Goal: Information Seeking & Learning: Compare options

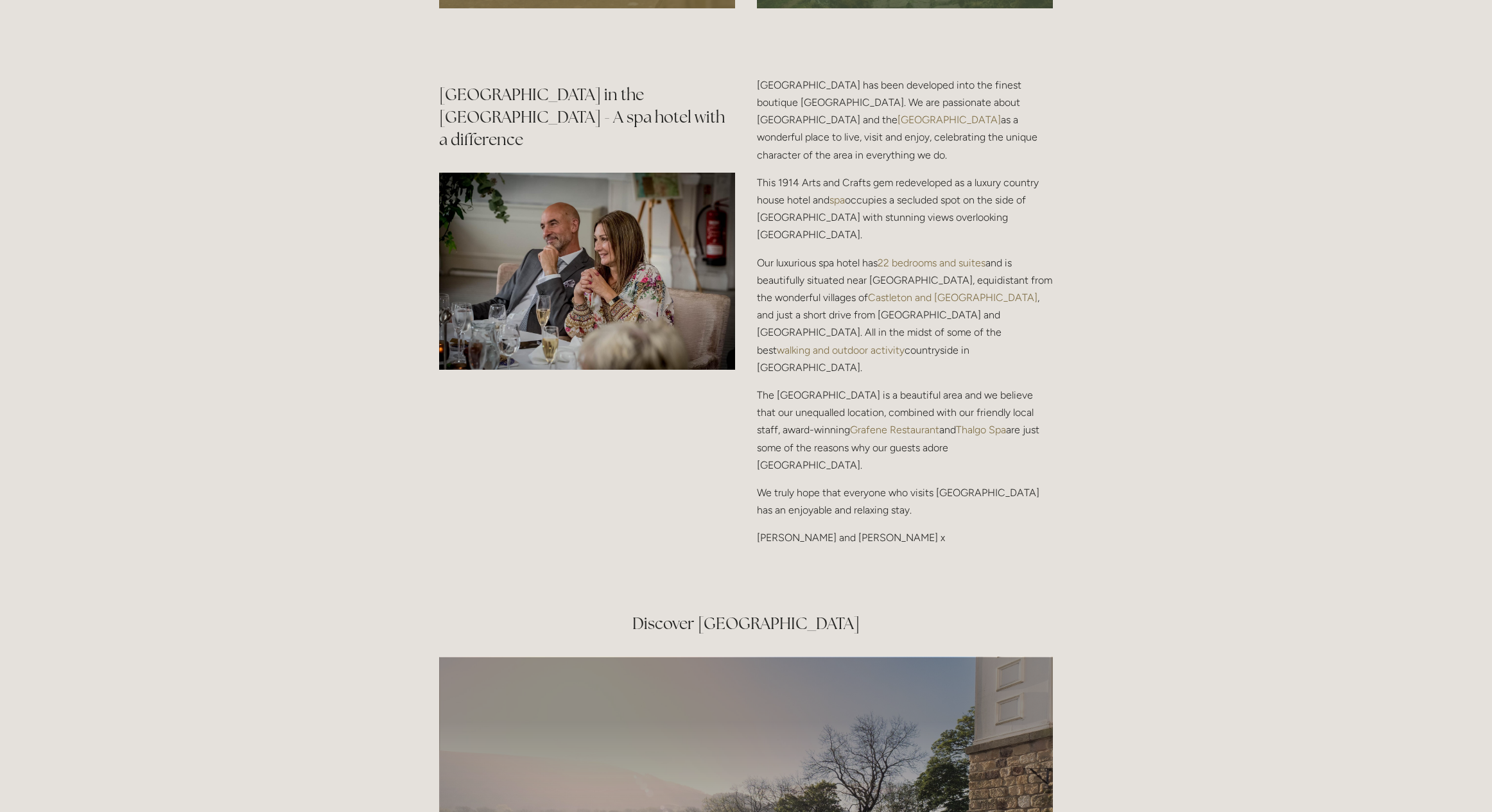
scroll to position [1771, 0]
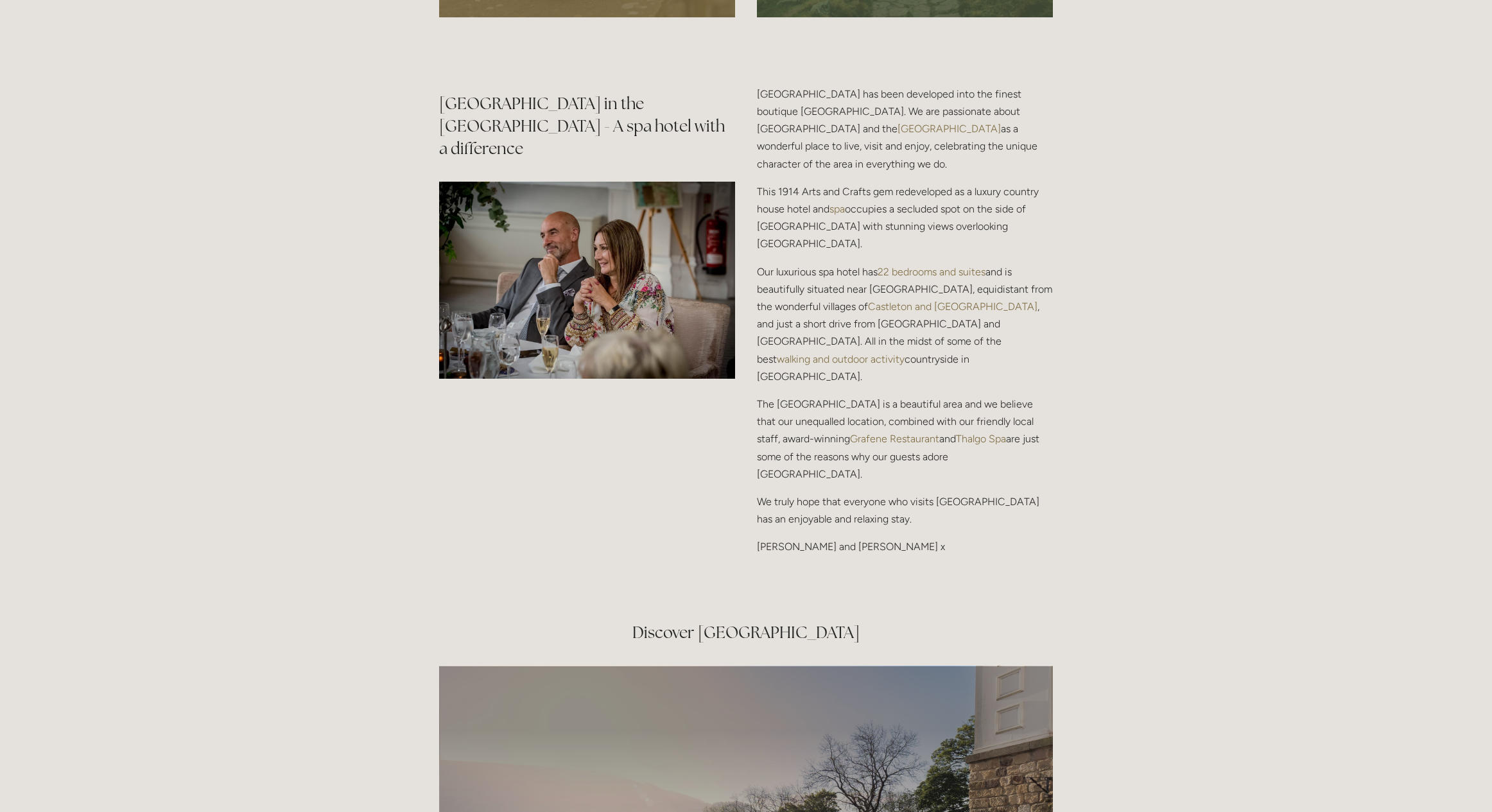
click at [956, 433] on link "Thalgo Spa" at bounding box center [981, 439] width 50 height 12
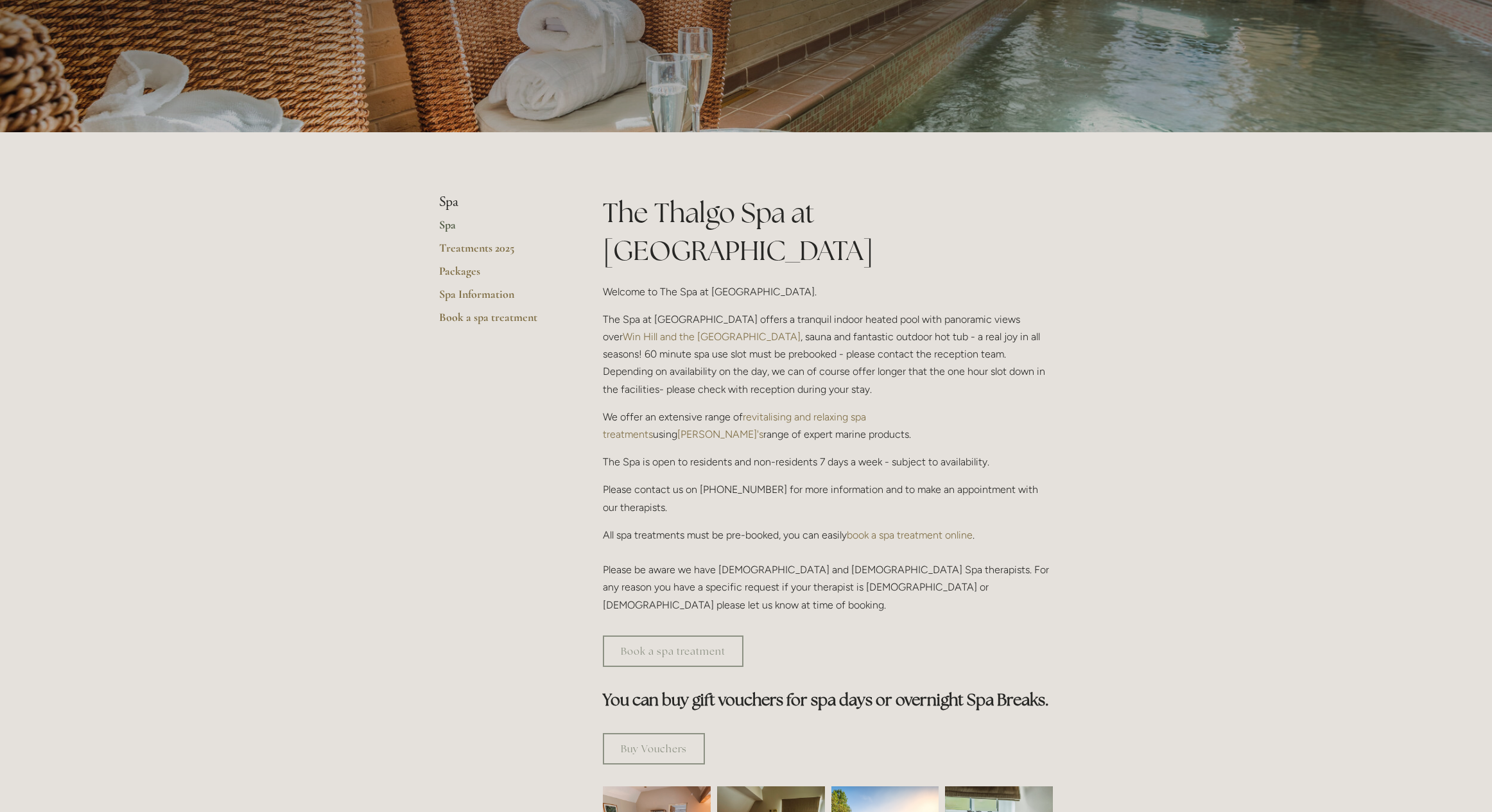
scroll to position [136, 0]
click at [487, 249] on link "Treatments 2025" at bounding box center [501, 253] width 123 height 23
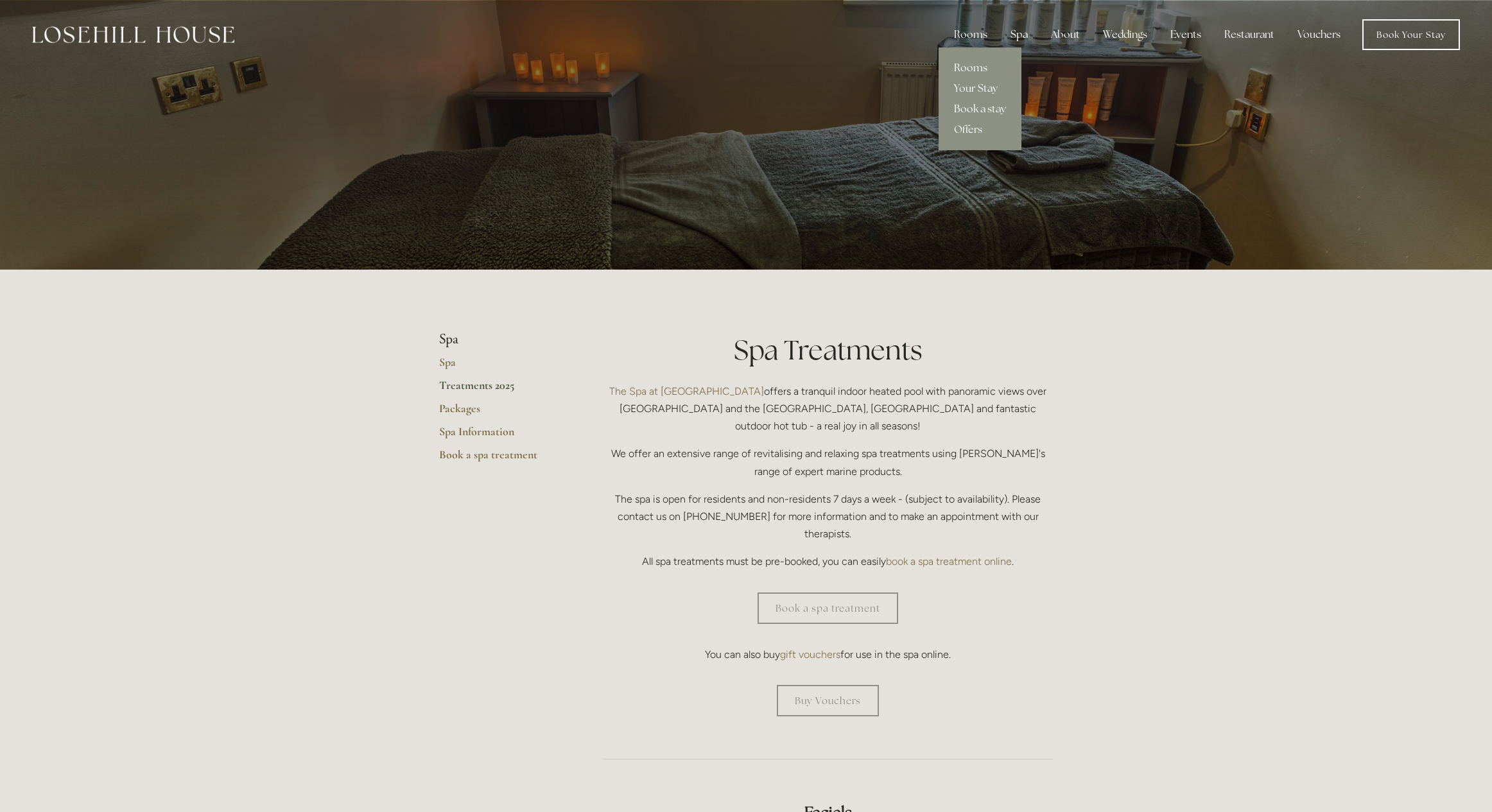
click at [975, 67] on link "Rooms" at bounding box center [980, 68] width 83 height 21
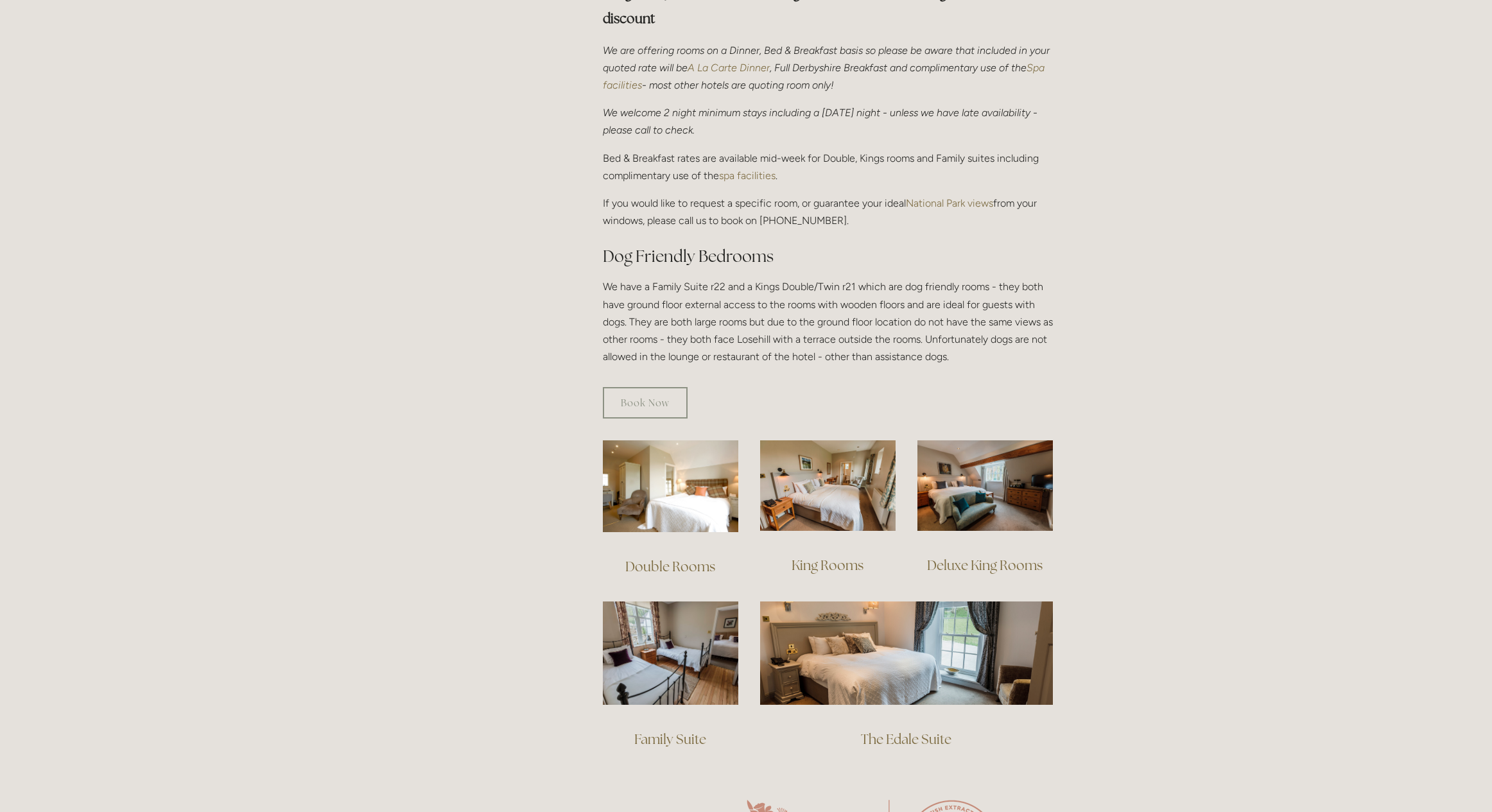
scroll to position [505, 0]
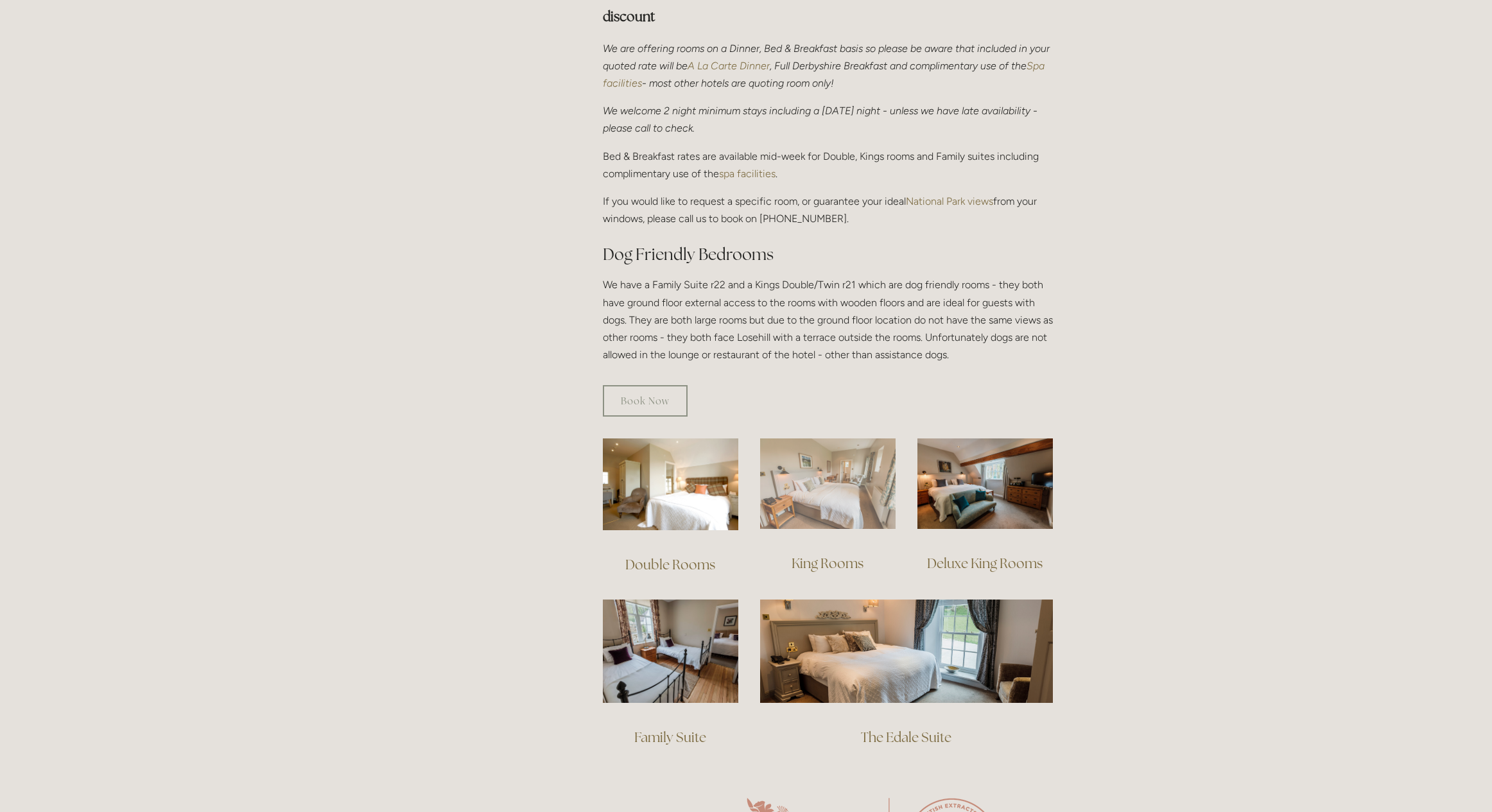
click at [840, 486] on img at bounding box center [828, 483] width 135 height 90
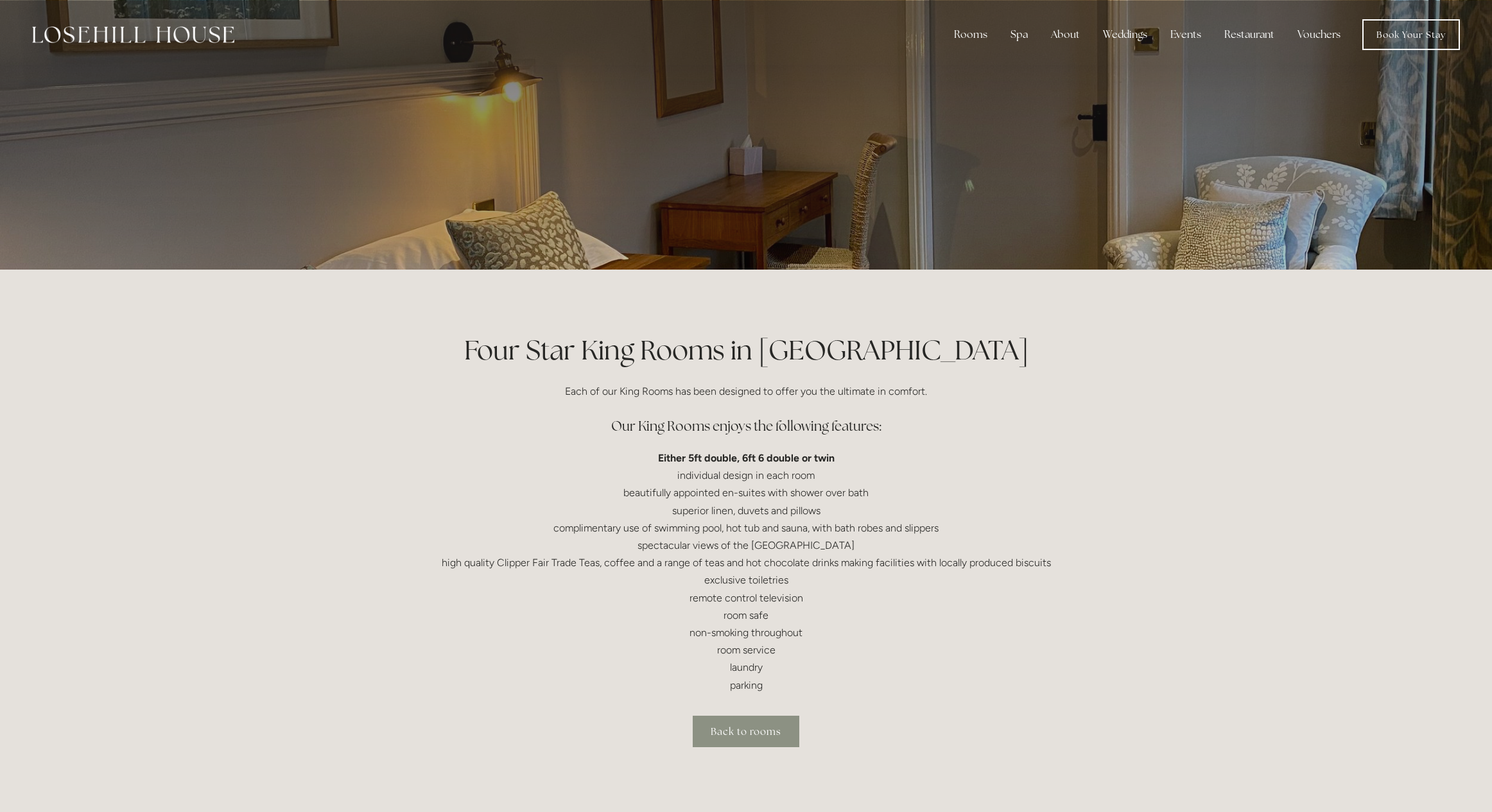
click at [775, 731] on link "Back to rooms" at bounding box center [746, 732] width 106 height 32
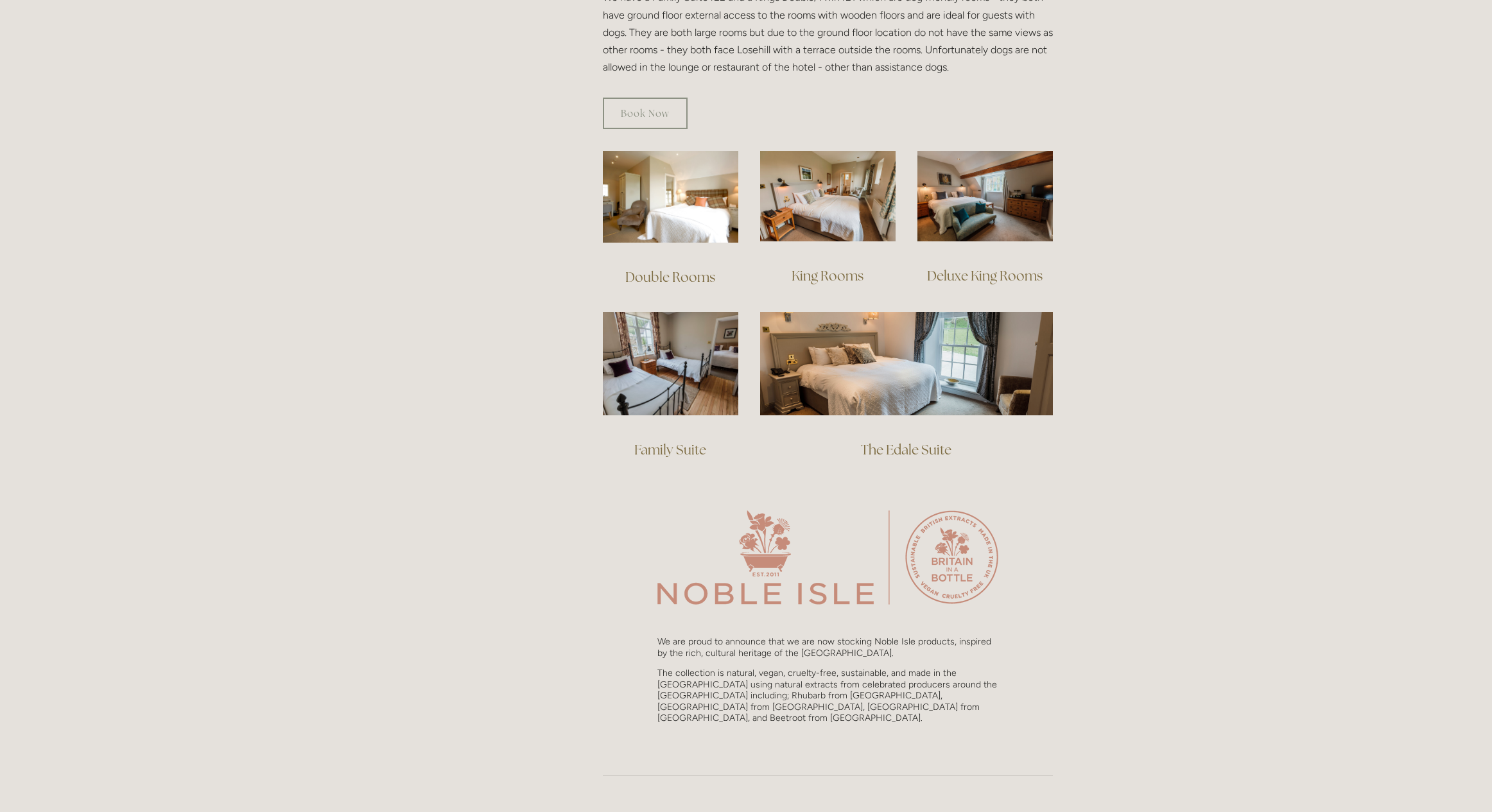
scroll to position [794, 0]
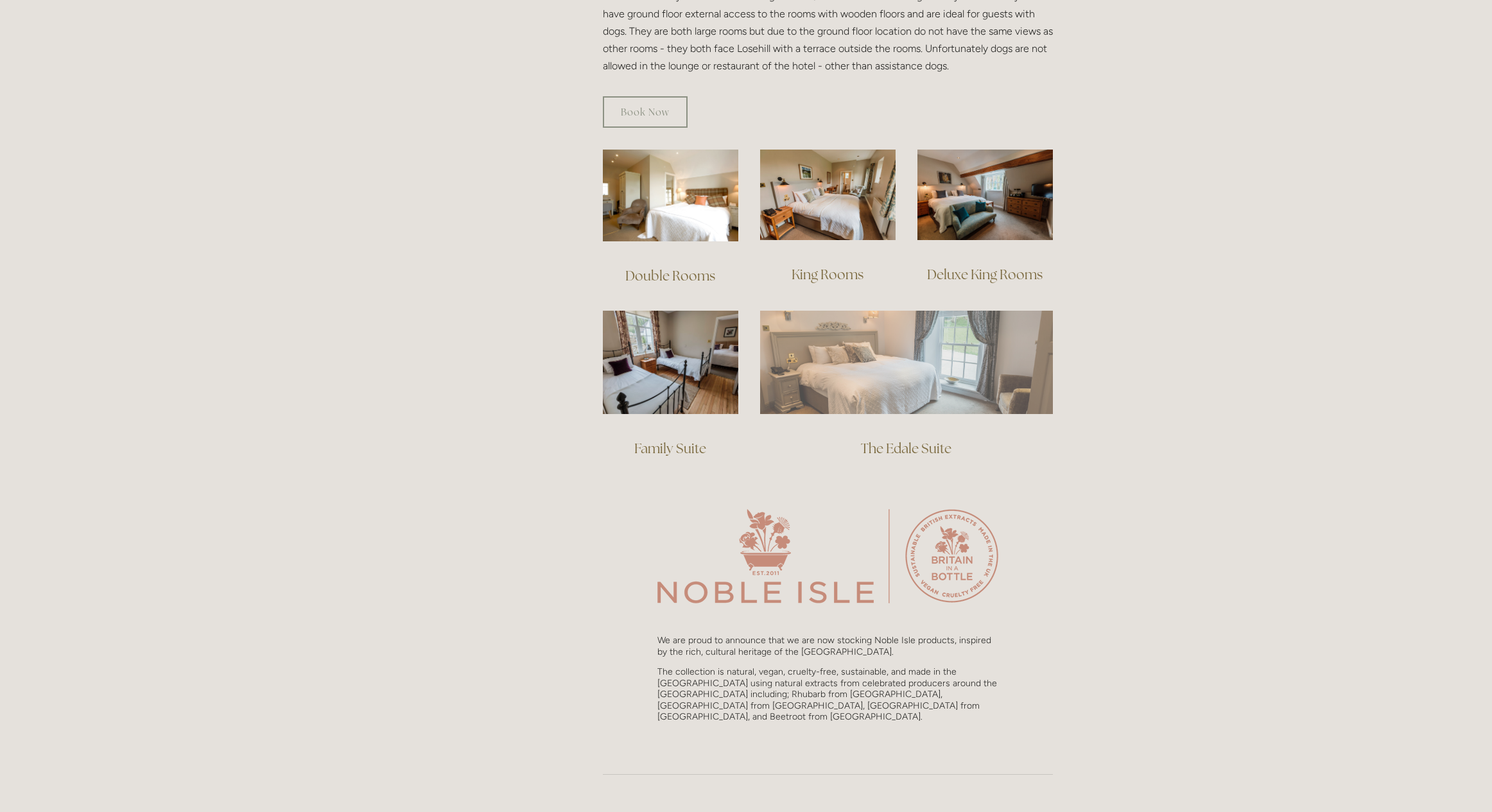
click at [901, 382] on img at bounding box center [907, 362] width 293 height 103
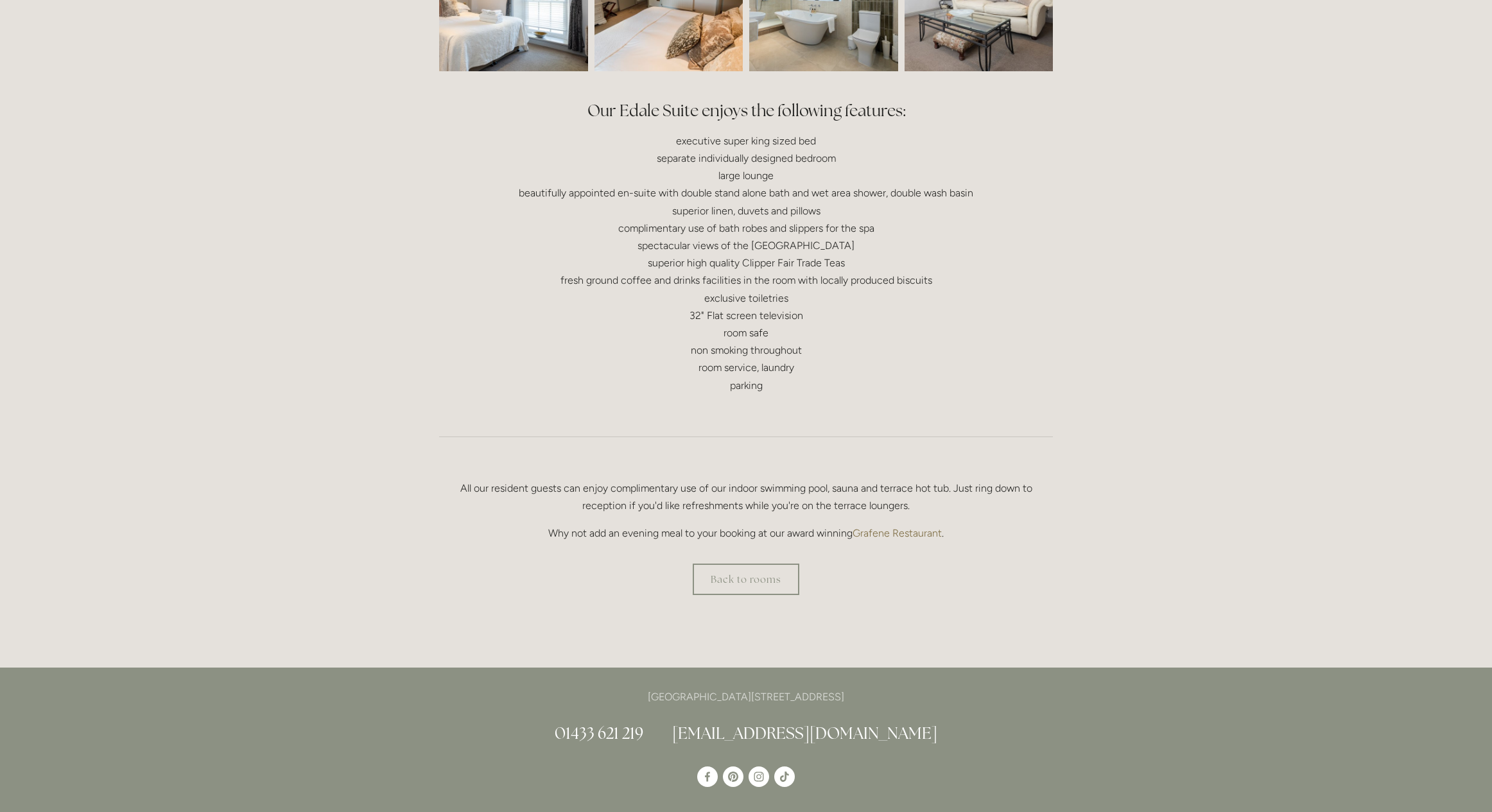
scroll to position [521, 0]
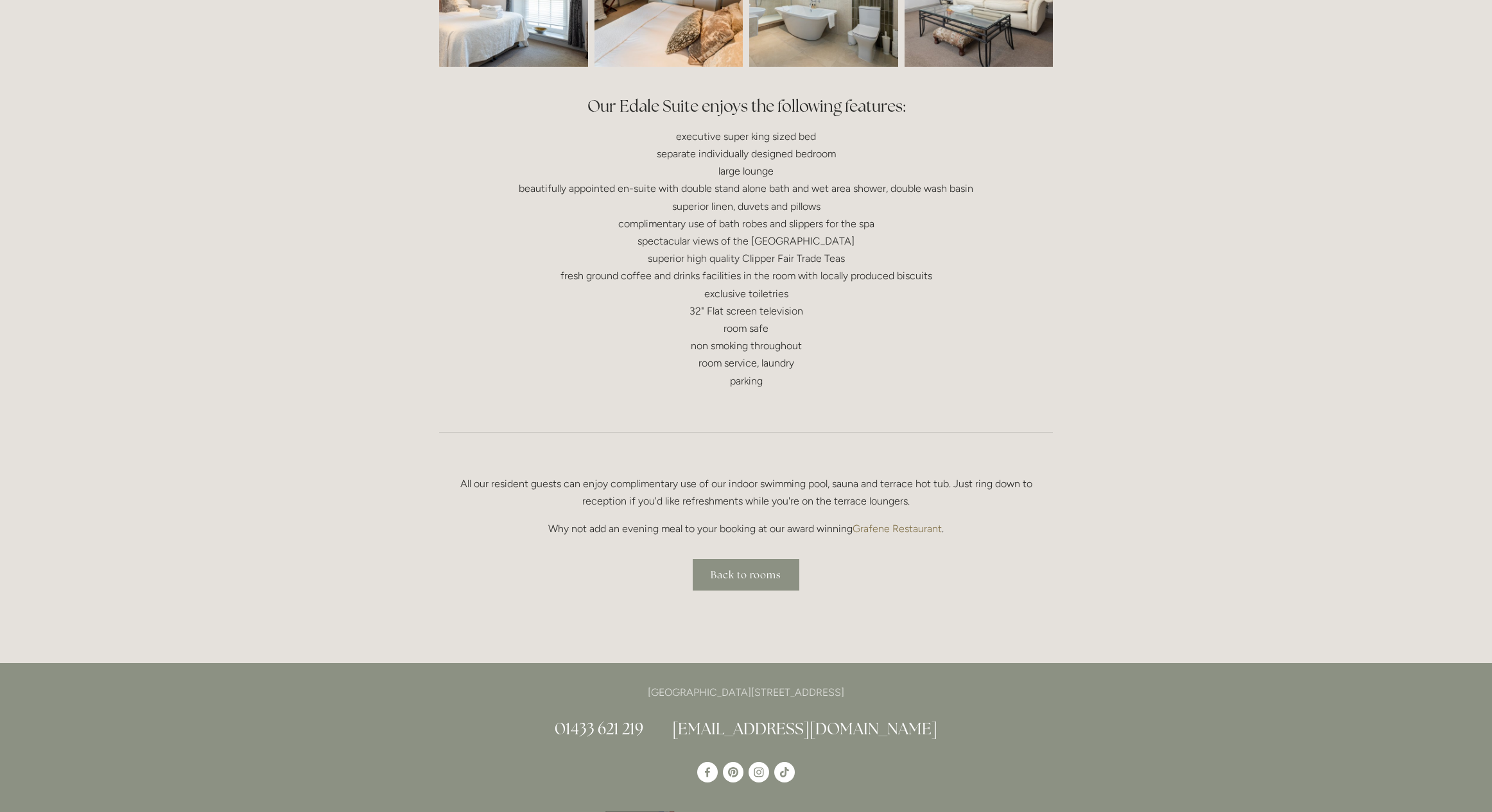
click at [748, 573] on link "Back to rooms" at bounding box center [746, 575] width 106 height 32
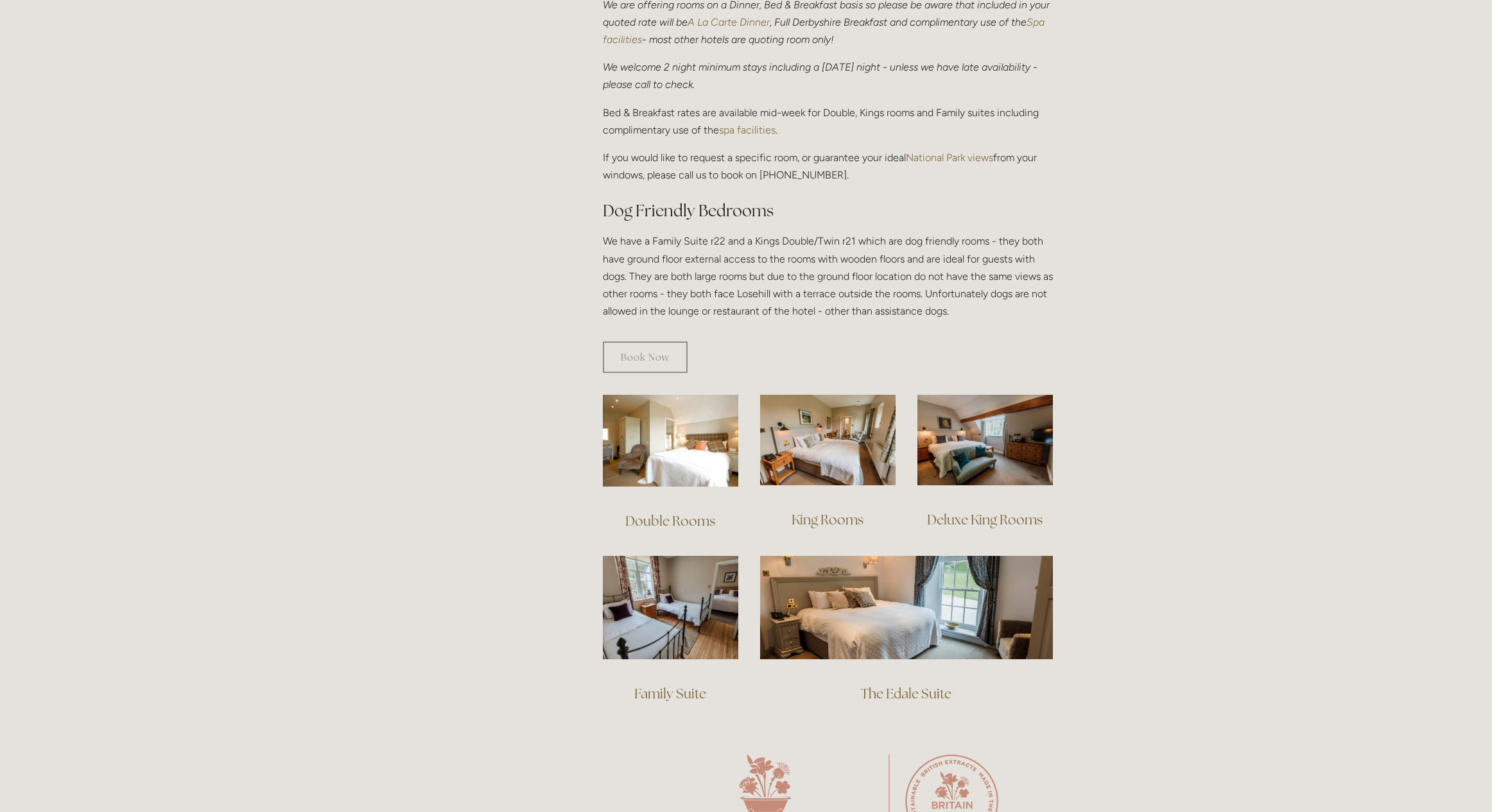
scroll to position [554, 0]
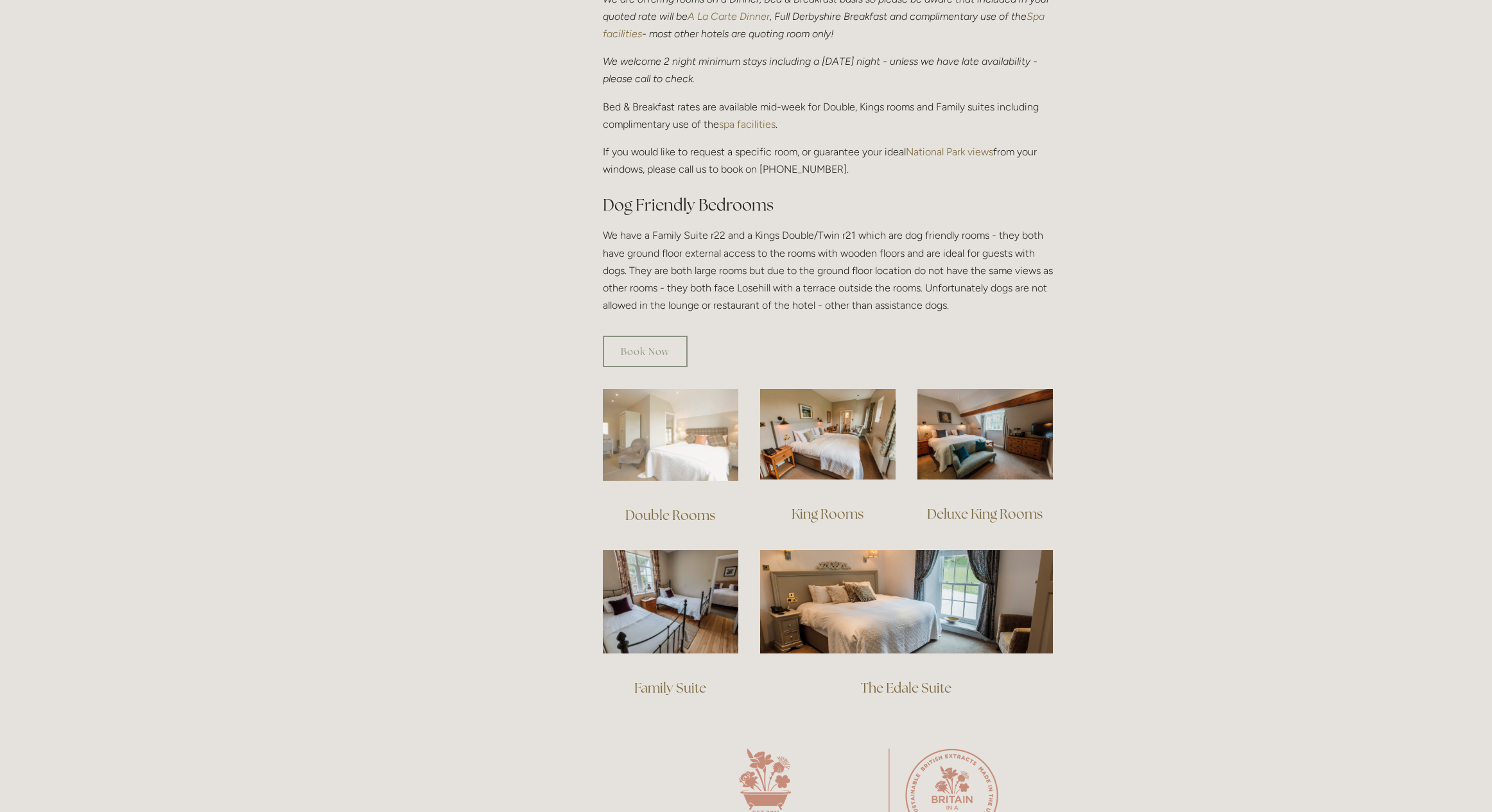
click at [686, 415] on img at bounding box center [671, 434] width 135 height 92
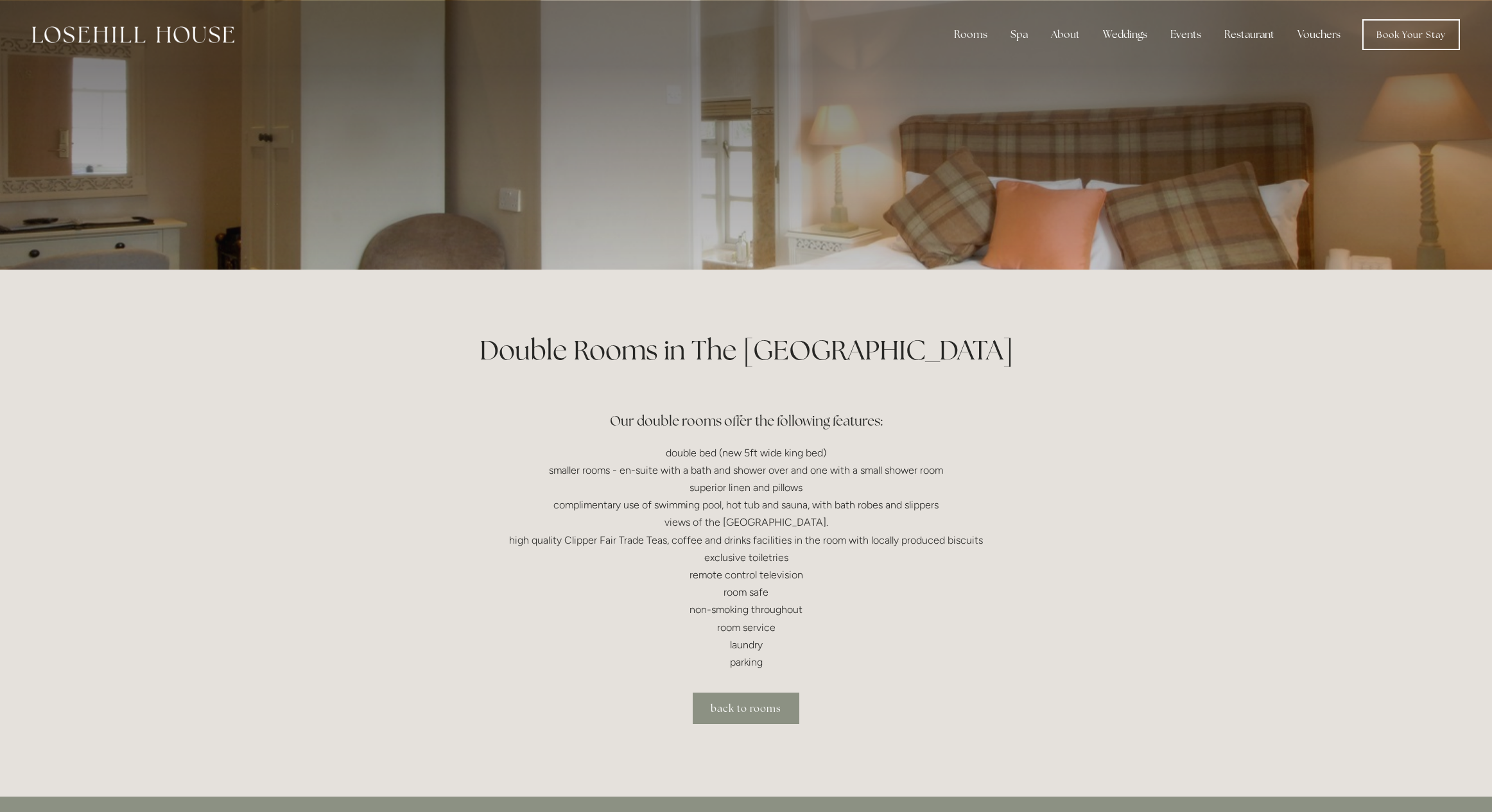
drag, startPoint x: 736, startPoint y: 706, endPoint x: 742, endPoint y: 699, distance: 9.2
click at [738, 706] on link "back to rooms" at bounding box center [746, 708] width 106 height 32
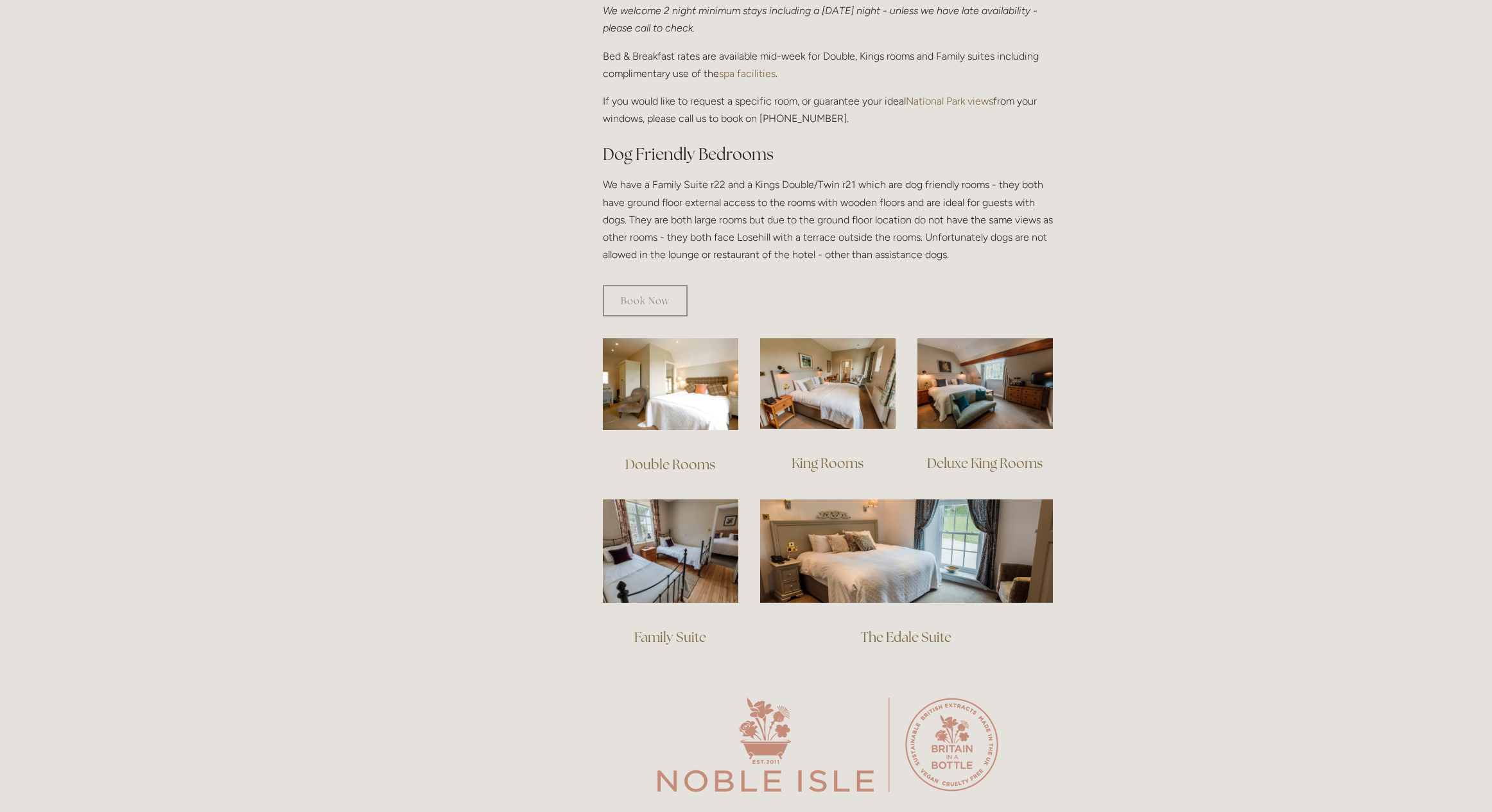
scroll to position [611, 0]
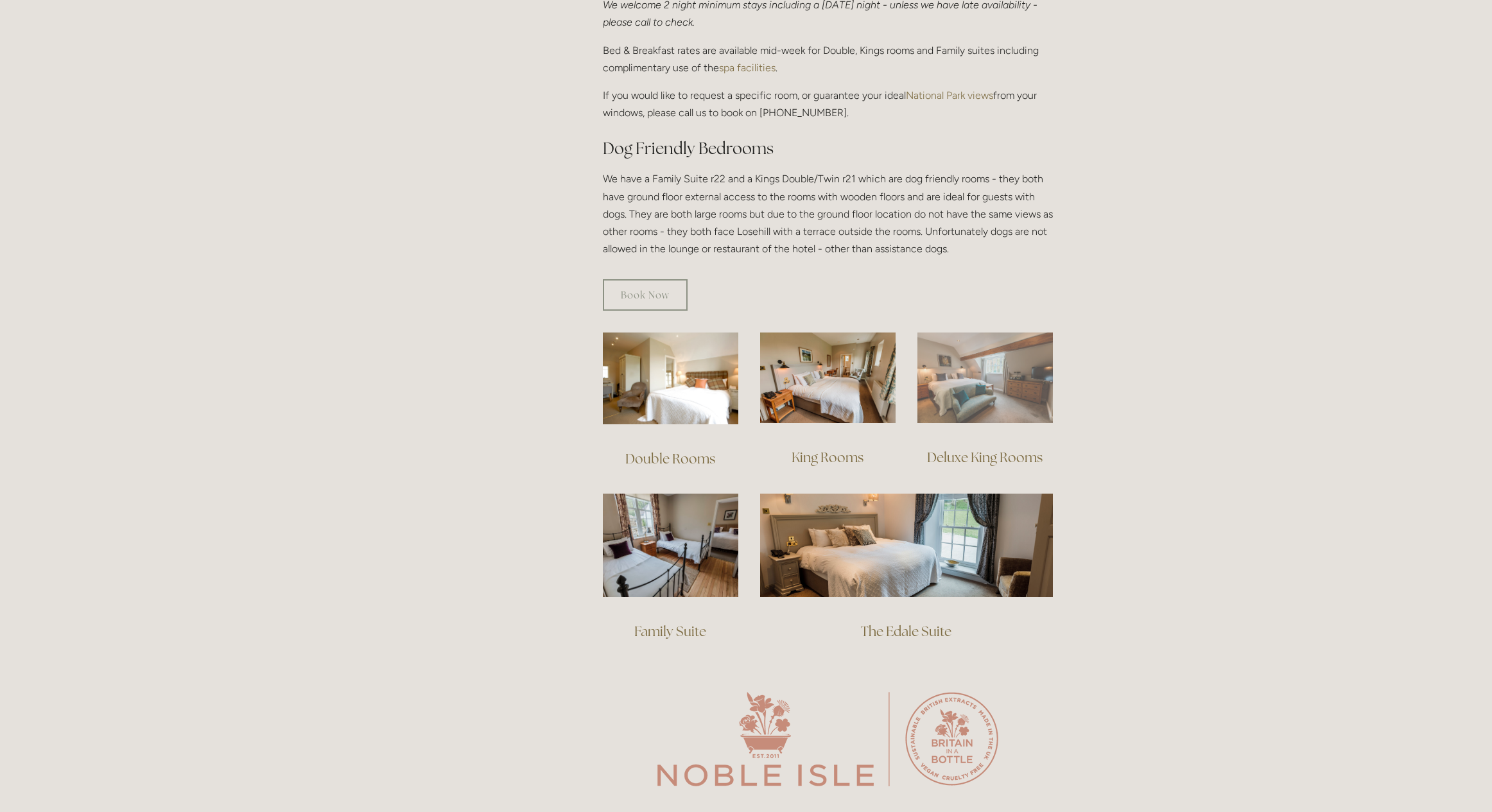
click at [981, 379] on img at bounding box center [985, 378] width 135 height 90
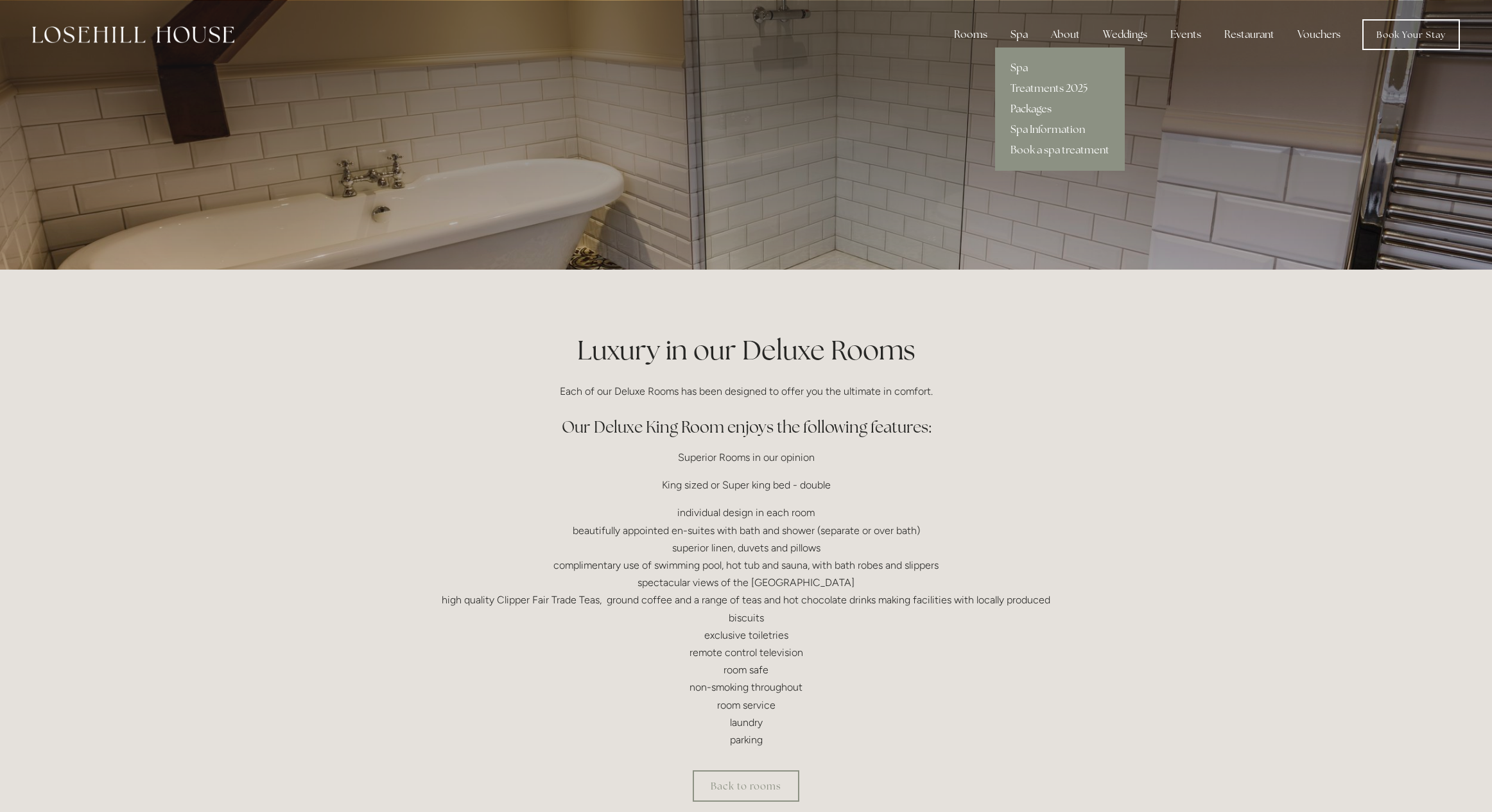
click at [1035, 109] on link "Packages" at bounding box center [1060, 109] width 130 height 21
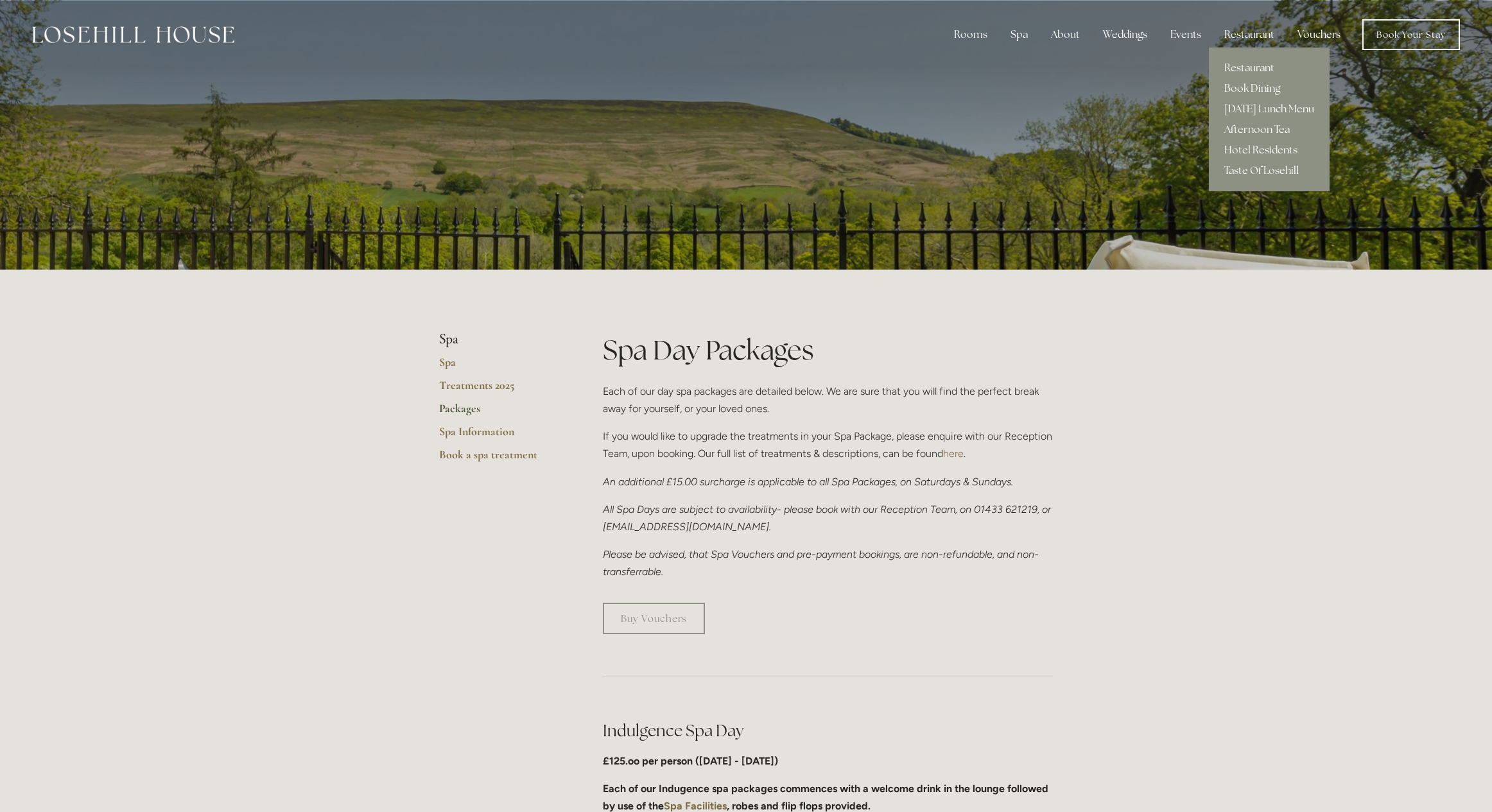
click at [1261, 70] on link "Restaurant" at bounding box center [1269, 68] width 121 height 21
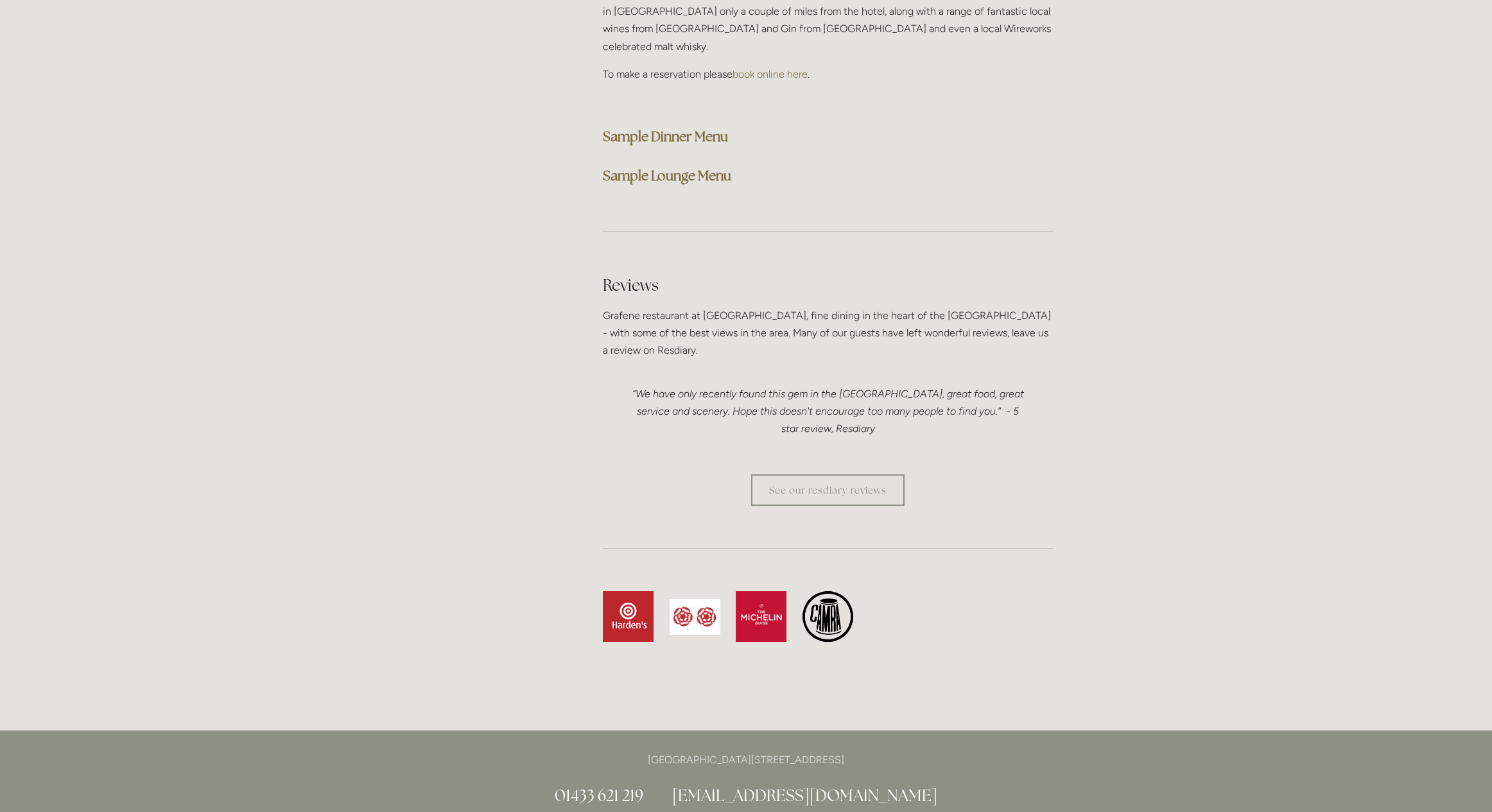
scroll to position [3365, 0]
